Goal: Task Accomplishment & Management: Use online tool/utility

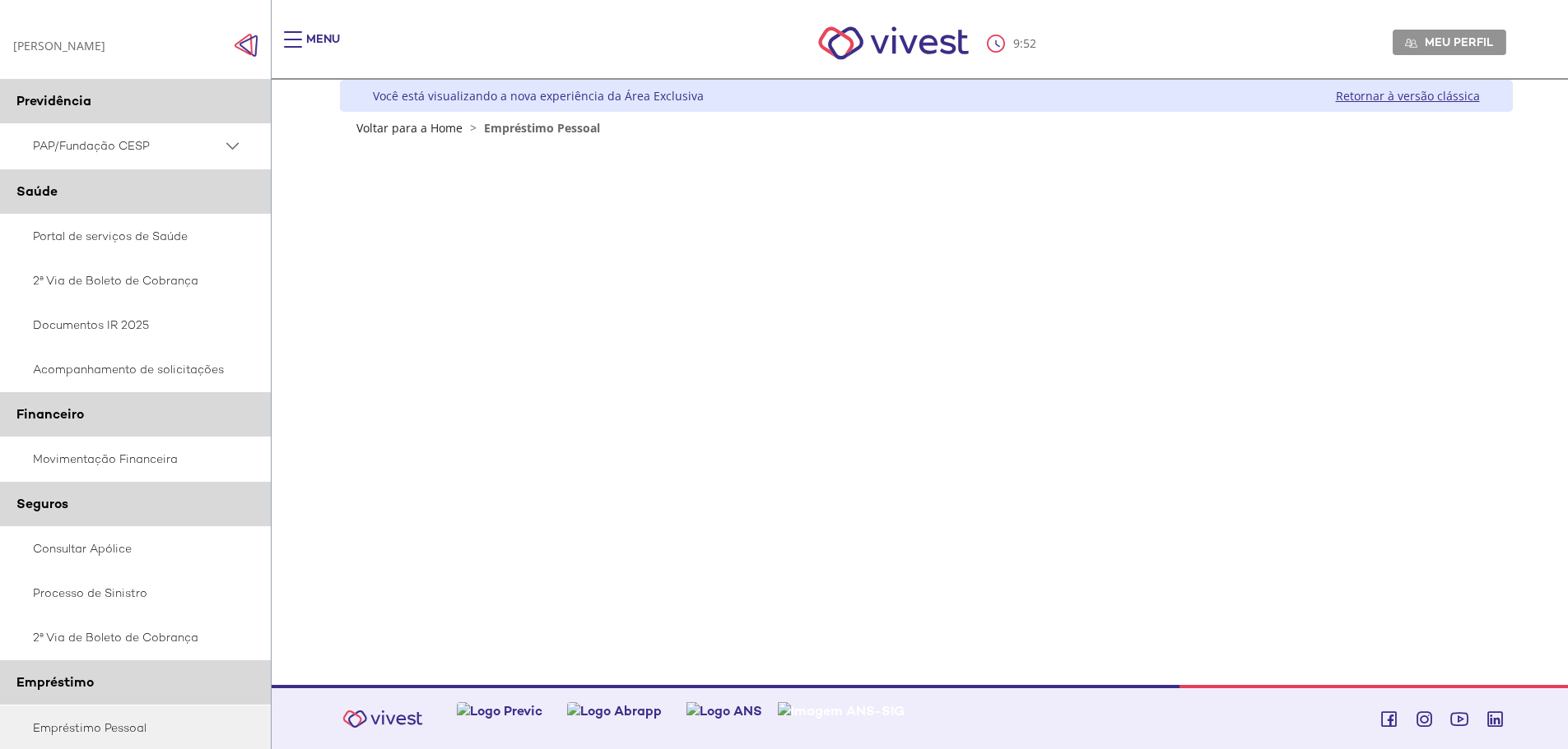
scroll to position [1, 0]
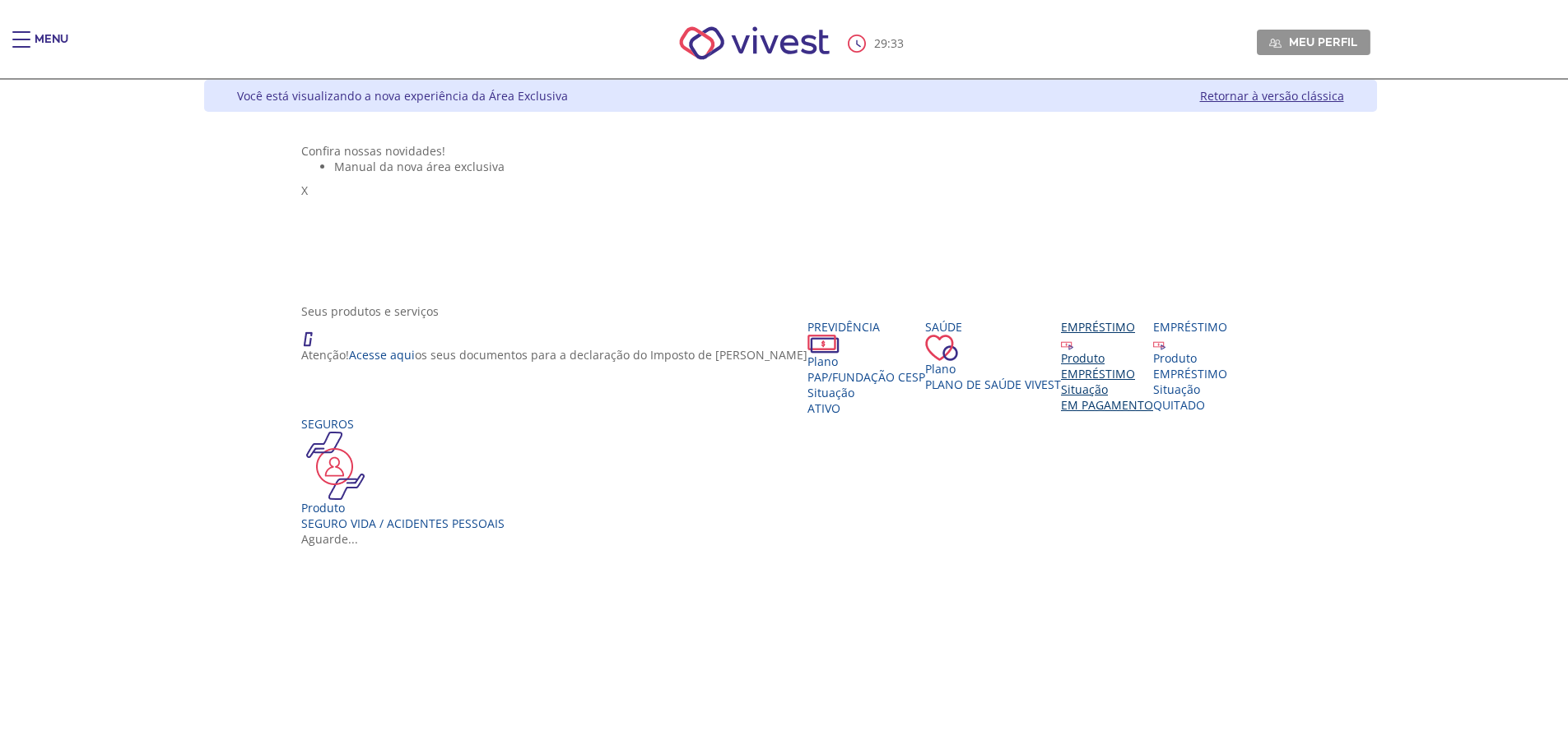
click at [1061, 412] on div "Produto EMPRÉSTIMO Situação EM PAGAMENTO" at bounding box center [1107, 381] width 92 height 62
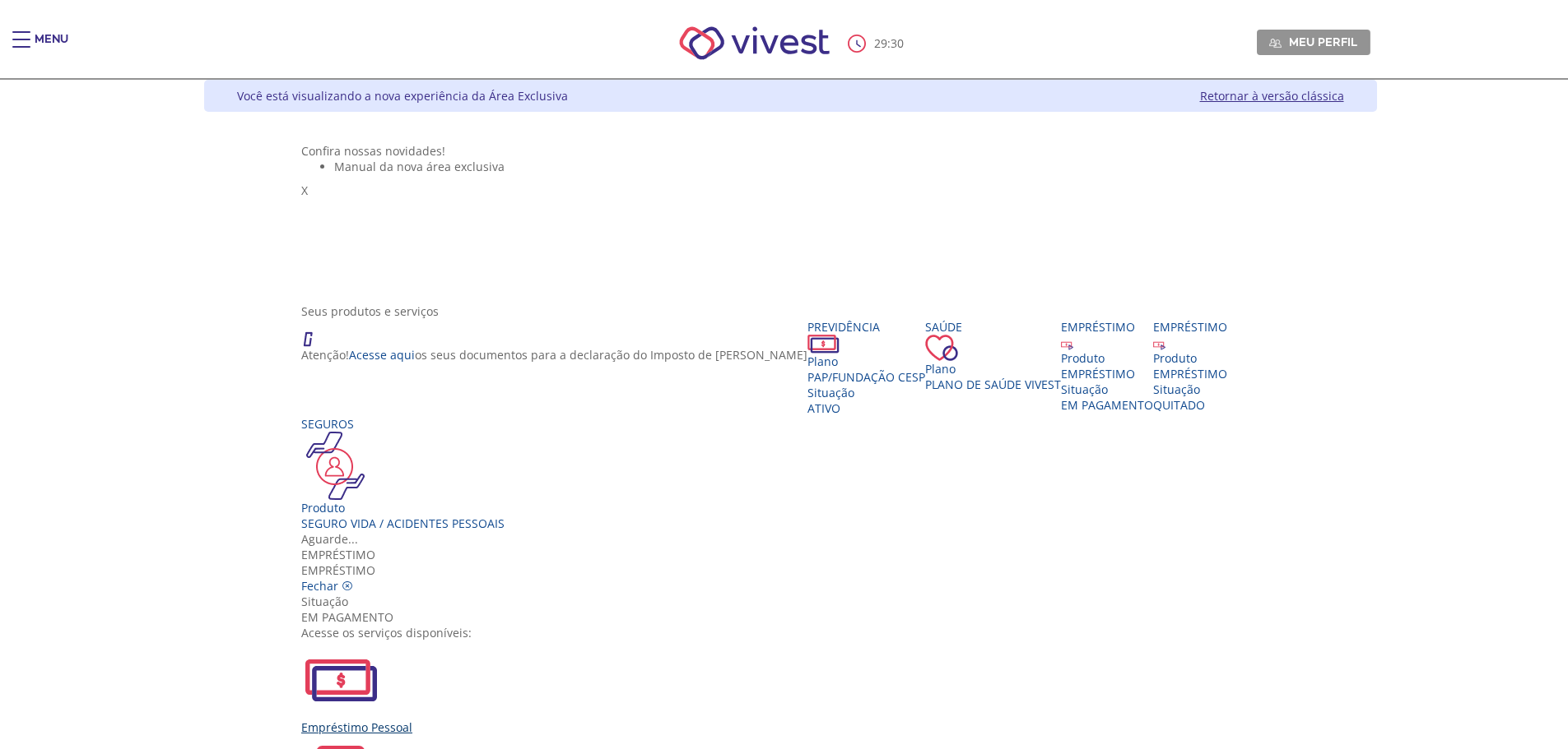
click at [566, 640] on div "Empréstimo Pessoal" at bounding box center [790, 687] width 977 height 94
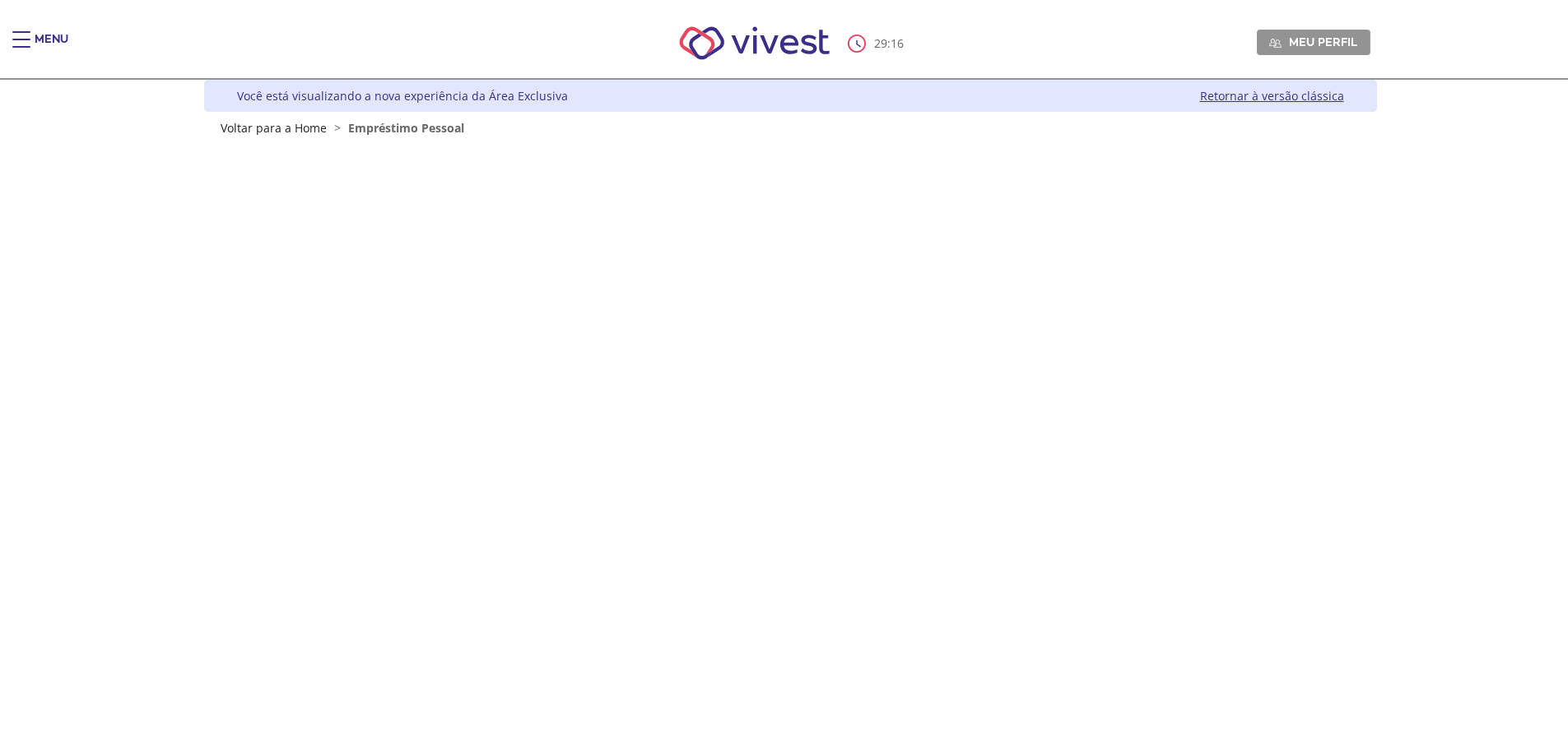
drag, startPoint x: 0, startPoint y: 574, endPoint x: 65, endPoint y: 562, distance: 66.1
click at [0, 573] on div "Menu 29 : 16 Meu perfil Alterar Senha Sair Expiração de Sessão Sua sessão onlin…" at bounding box center [784, 374] width 1568 height 749
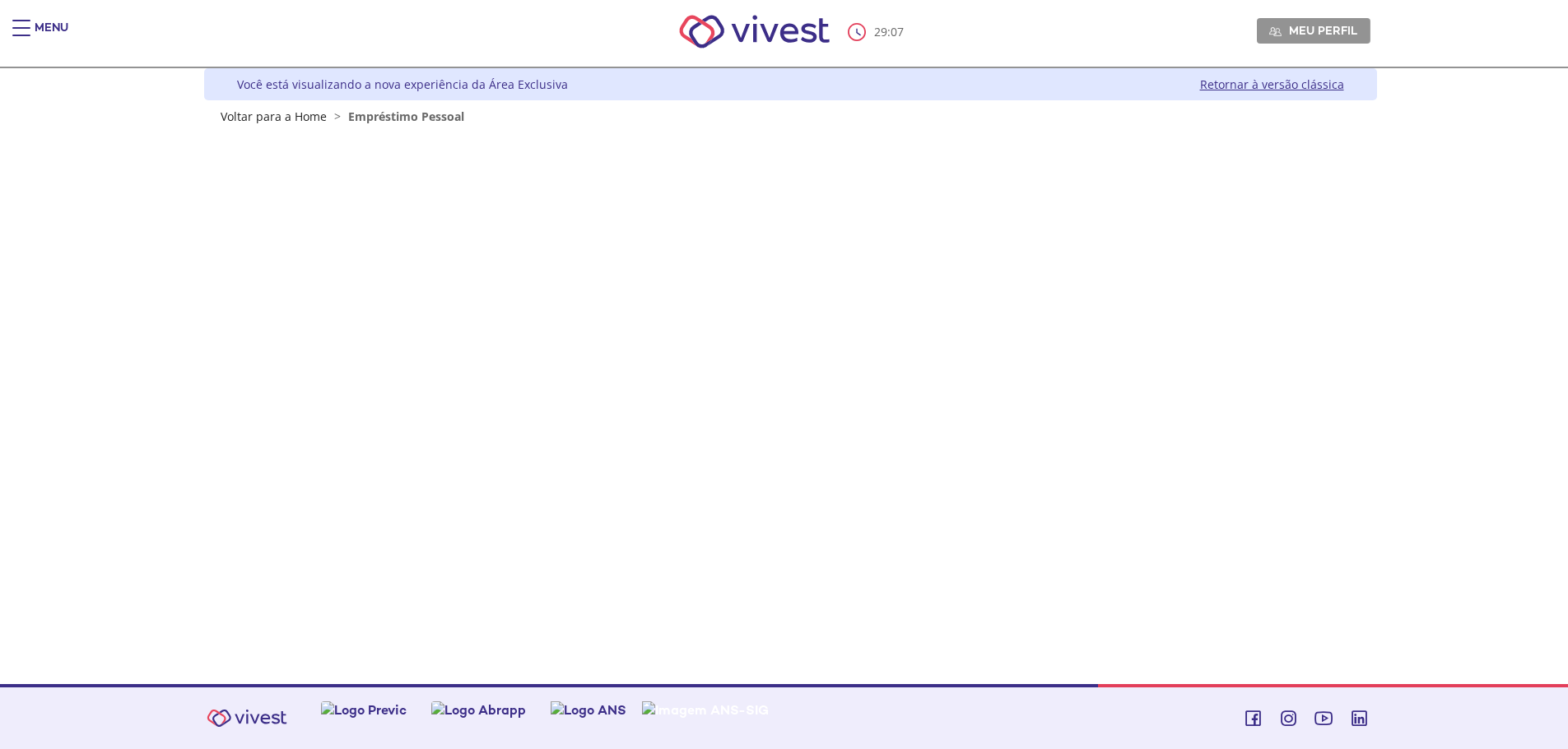
scroll to position [12, 0]
click at [26, 19] on nav "28 : 37 Meu perfil Alterar Senha Sair" at bounding box center [784, 33] width 1568 height 71
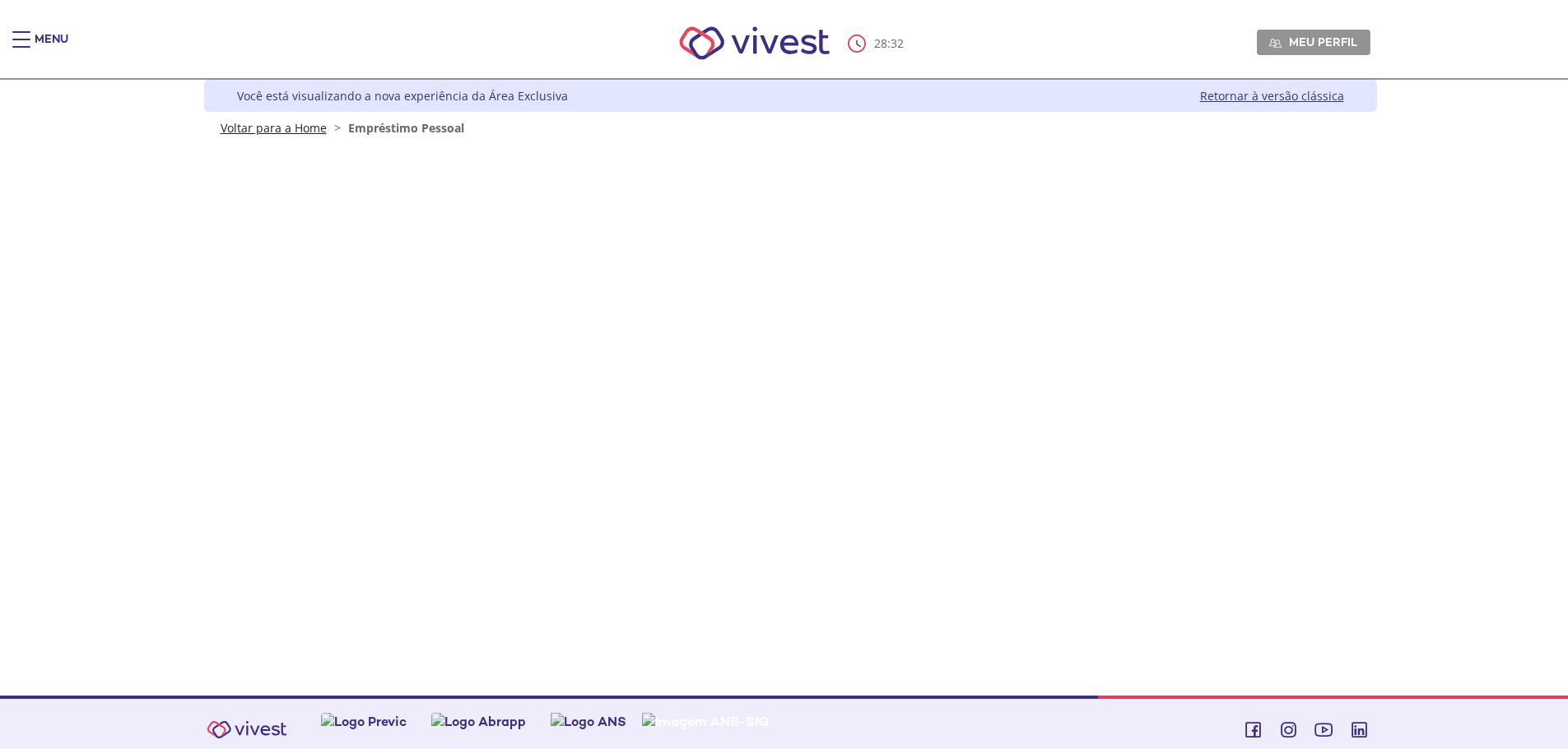
click at [244, 127] on link "Voltar para a Home" at bounding box center [273, 128] width 106 height 15
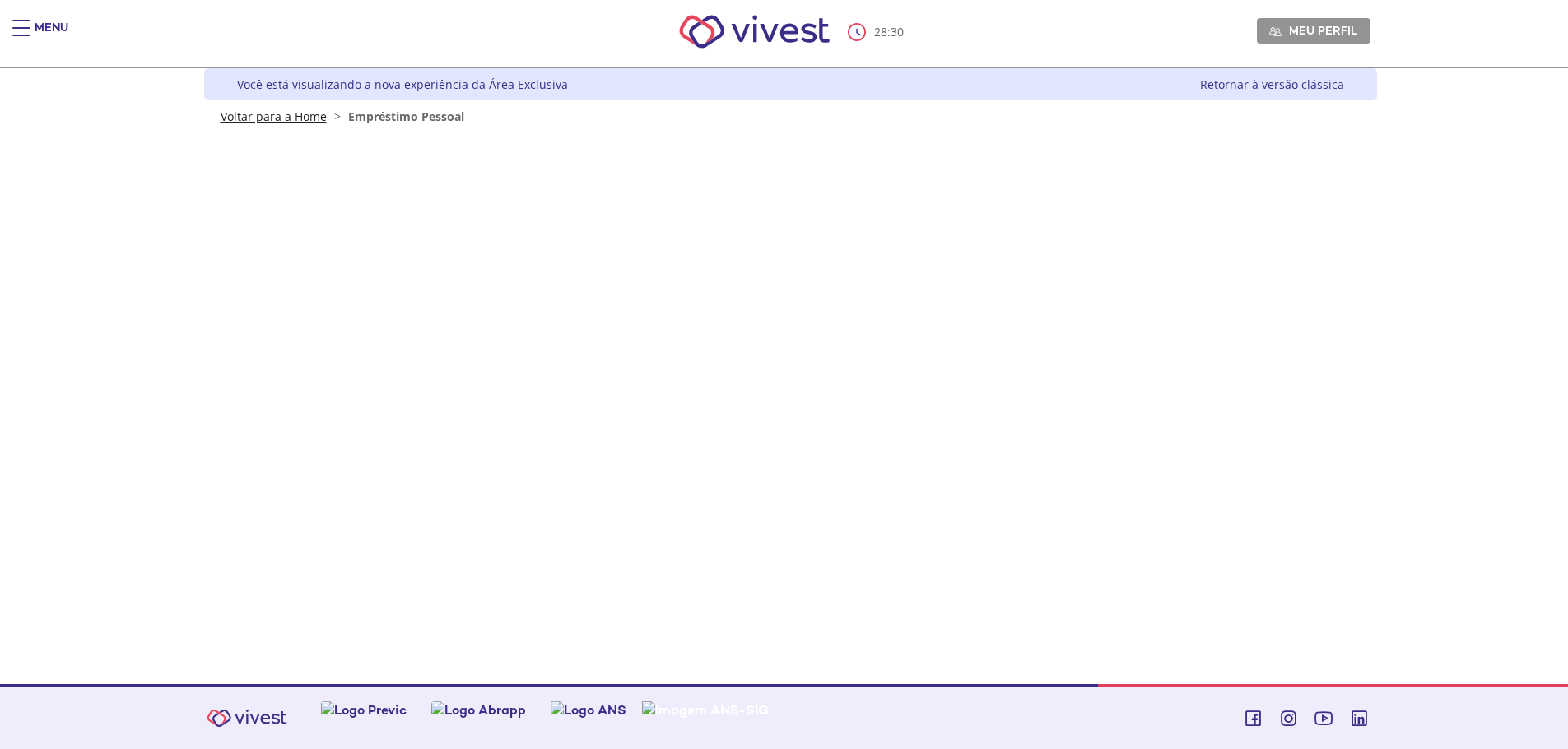
click at [291, 120] on link "Voltar para a Home" at bounding box center [273, 116] width 106 height 15
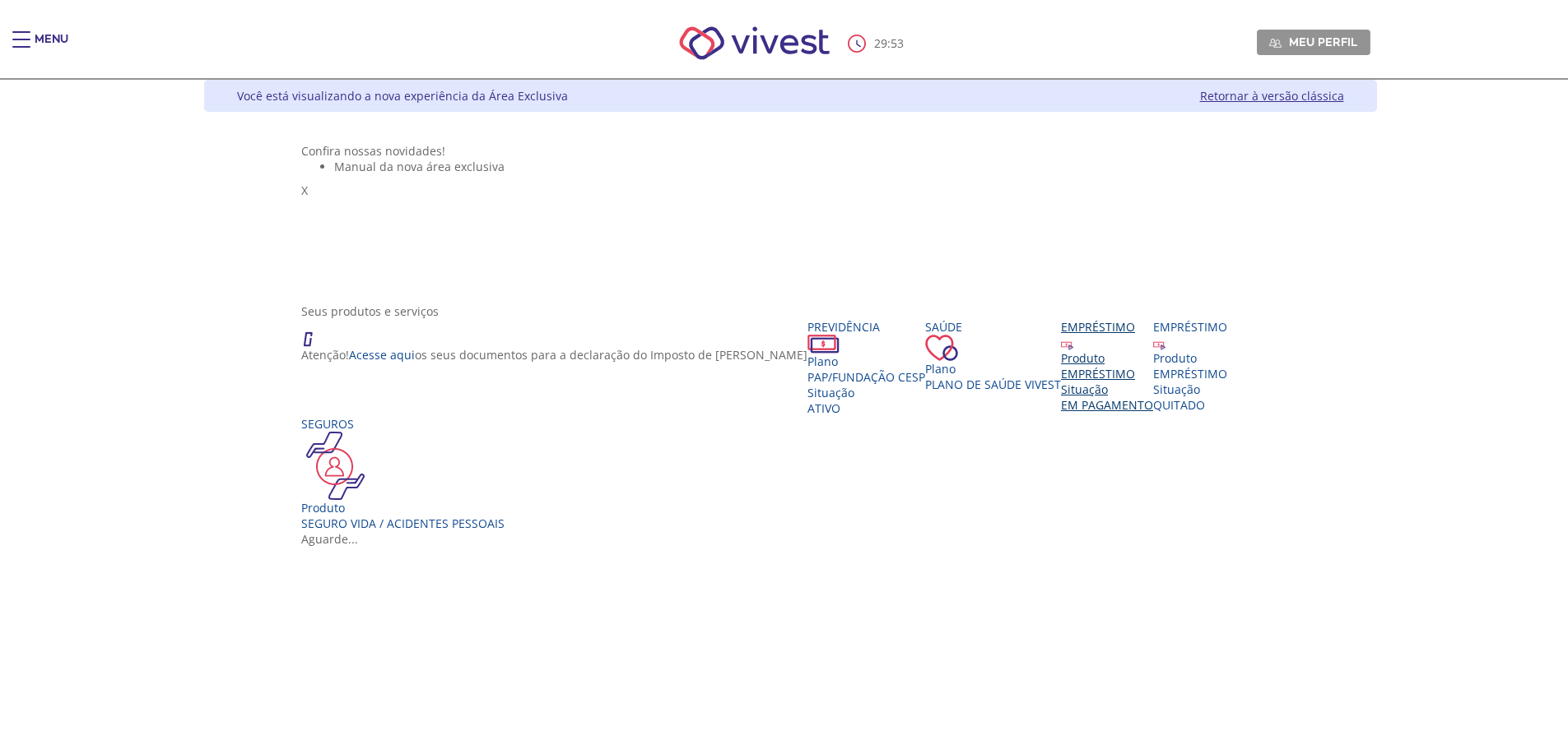
click at [1061, 382] on div "EMPRÉSTIMO" at bounding box center [1107, 374] width 92 height 15
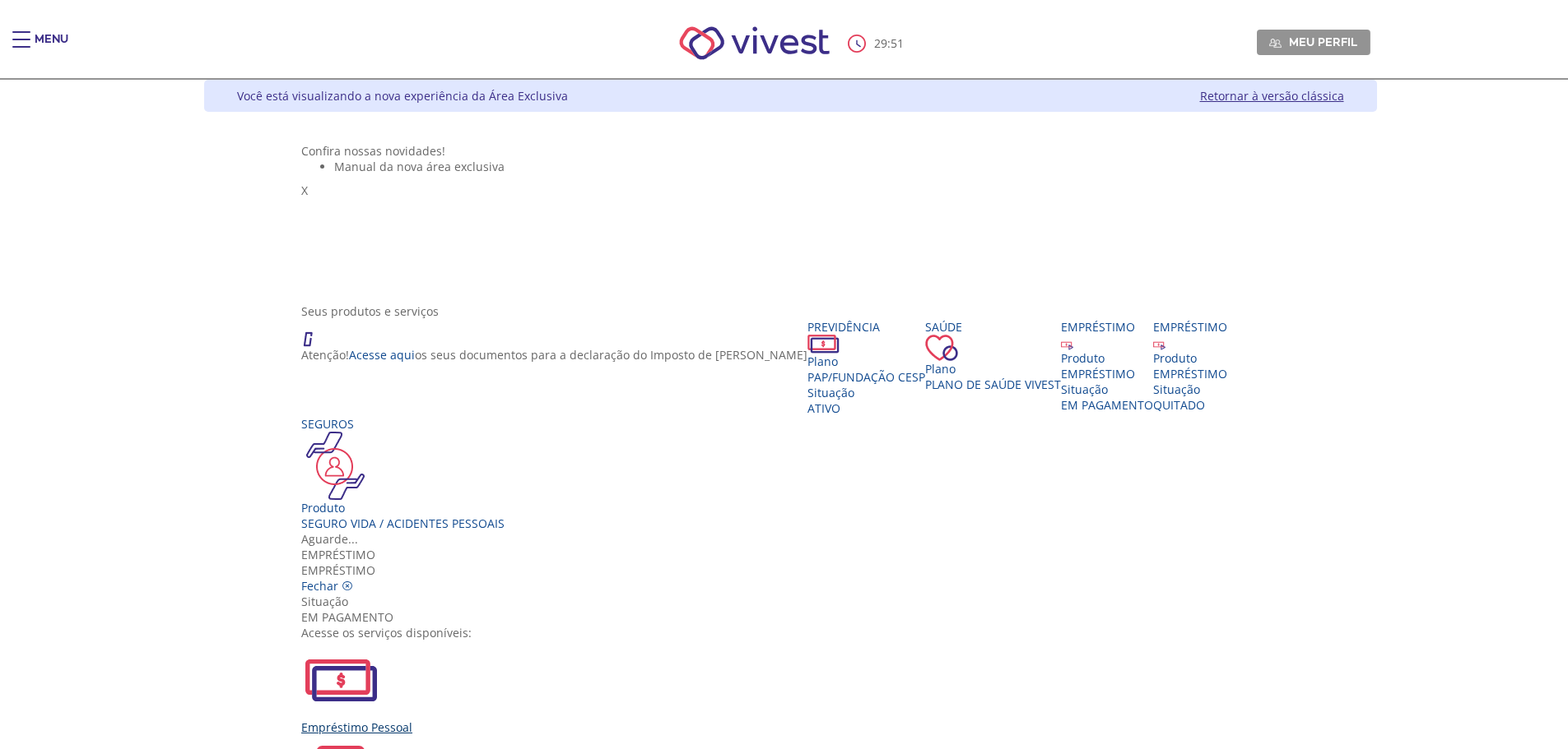
click at [569, 640] on div "Empréstimo Pessoal" at bounding box center [790, 687] width 977 height 94
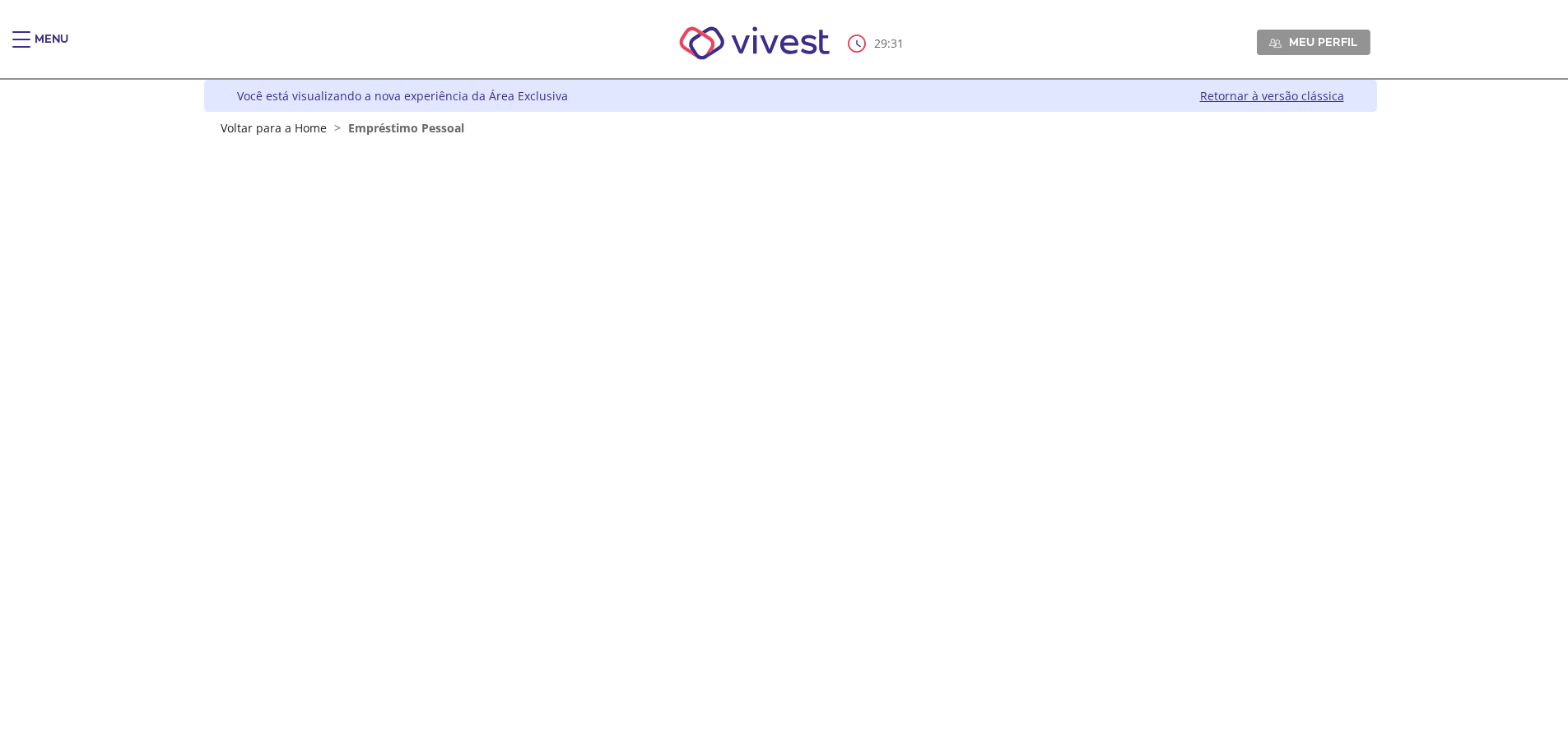
click at [24, 29] on nav "29 : 31 Meu perfil Alterar Senha Sair" at bounding box center [784, 44] width 1568 height 71
click at [24, 45] on div "Main header" at bounding box center [21, 48] width 18 height 33
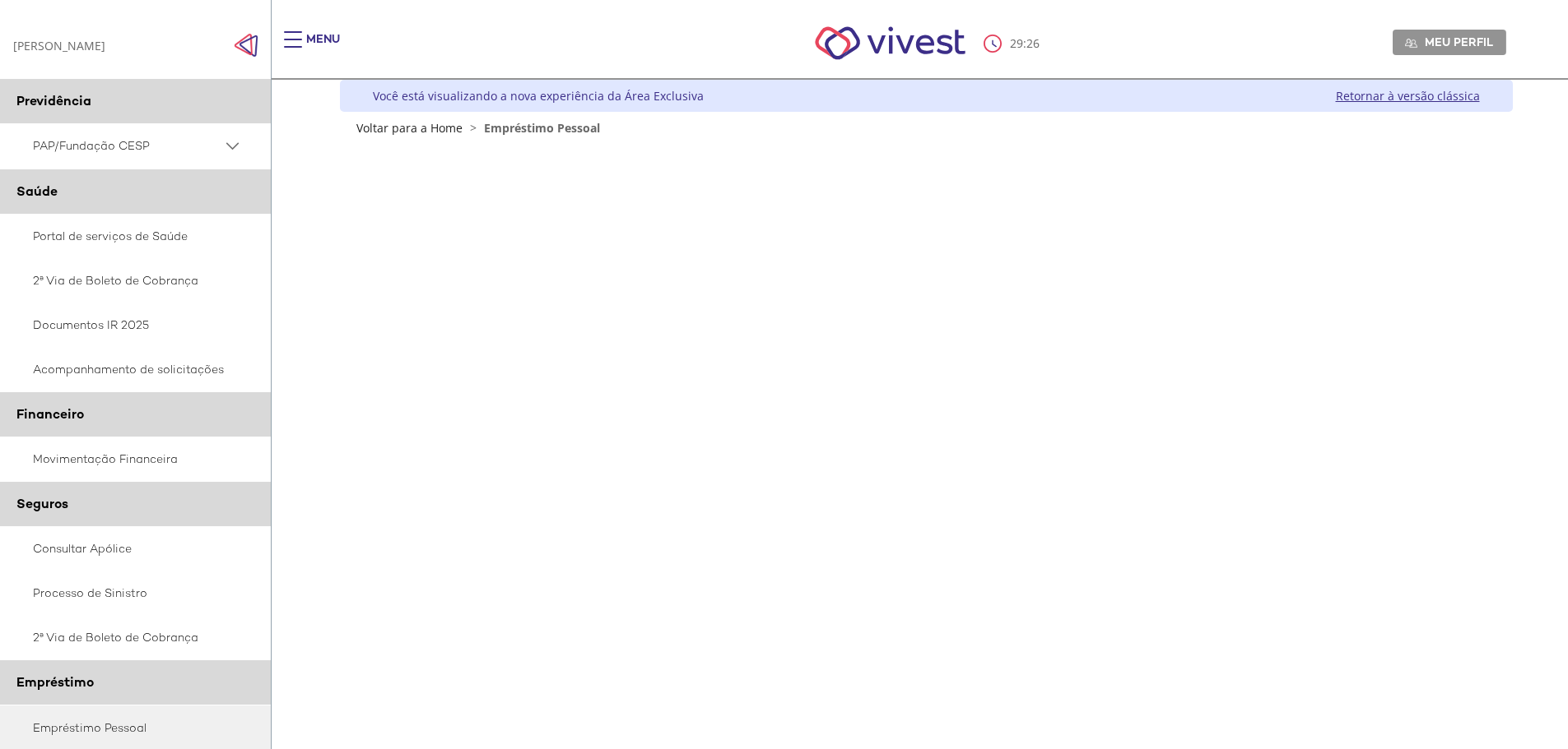
scroll to position [164, 0]
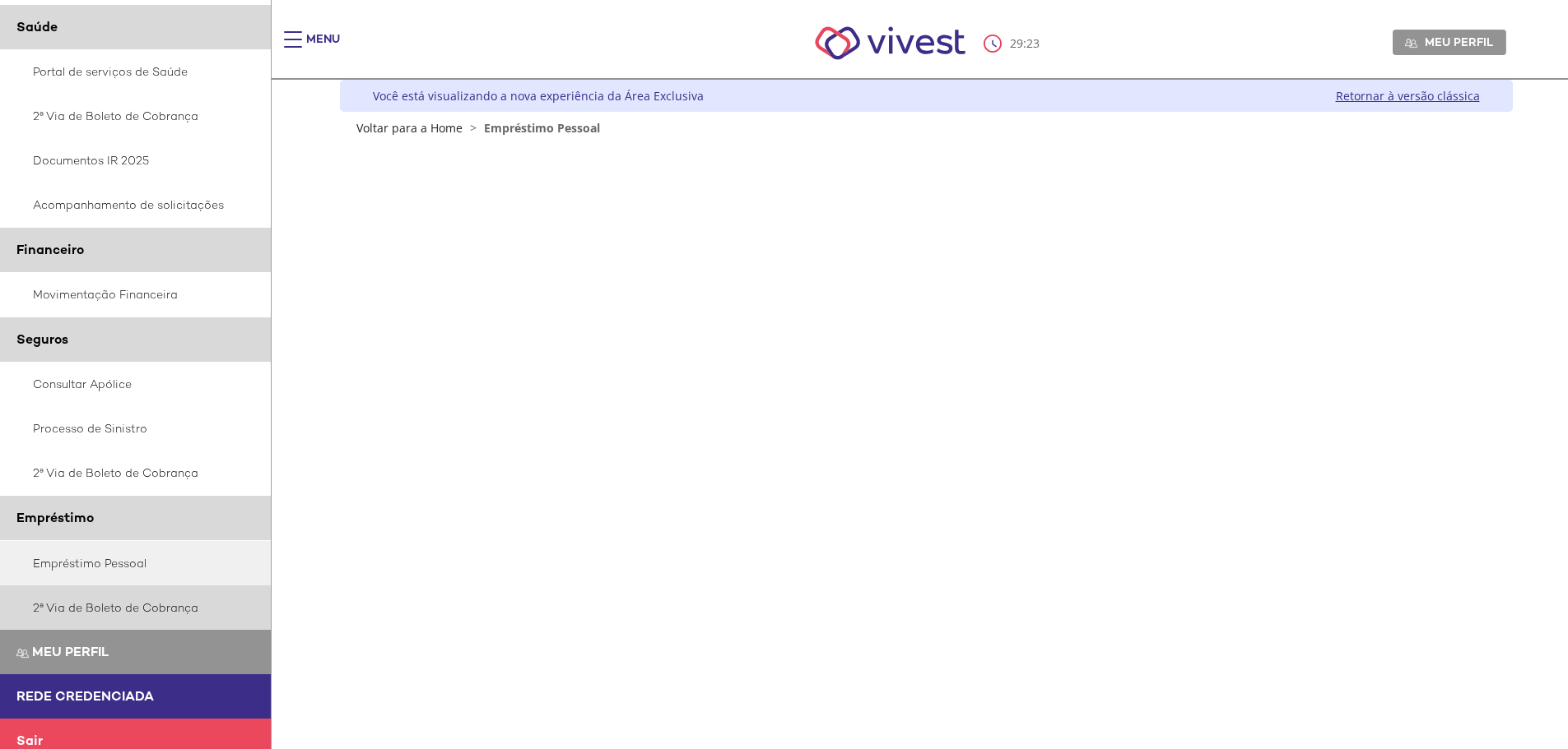
click at [126, 606] on link "2ª Via de Boleto de Cobrança" at bounding box center [136, 608] width 271 height 44
